Goal: Book appointment/travel/reservation

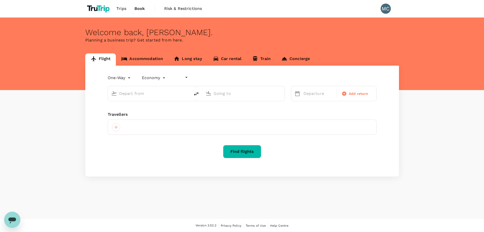
type input "undefined, undefined (any)"
type input "roundtrip"
type input "Dublin (DUB)"
type input "Zurich (ZRH)"
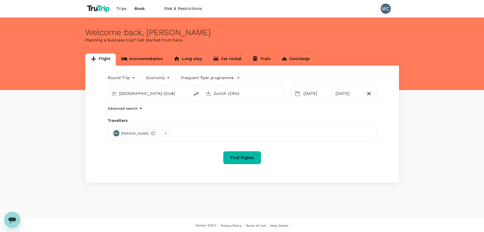
click at [140, 60] on link "Accommodation" at bounding box center [142, 59] width 52 height 12
